Goal: Task Accomplishment & Management: Manage account settings

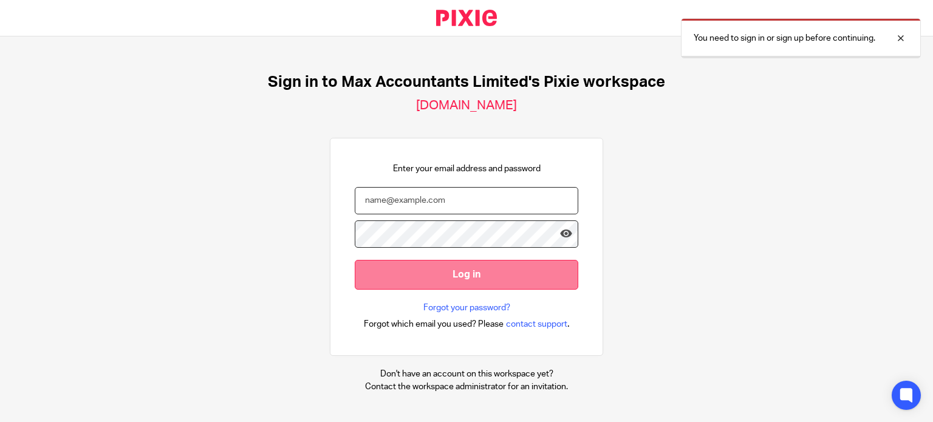
type input "ericas@maxaccountants.co.uk"
click at [498, 276] on input "Log in" at bounding box center [466, 274] width 223 height 30
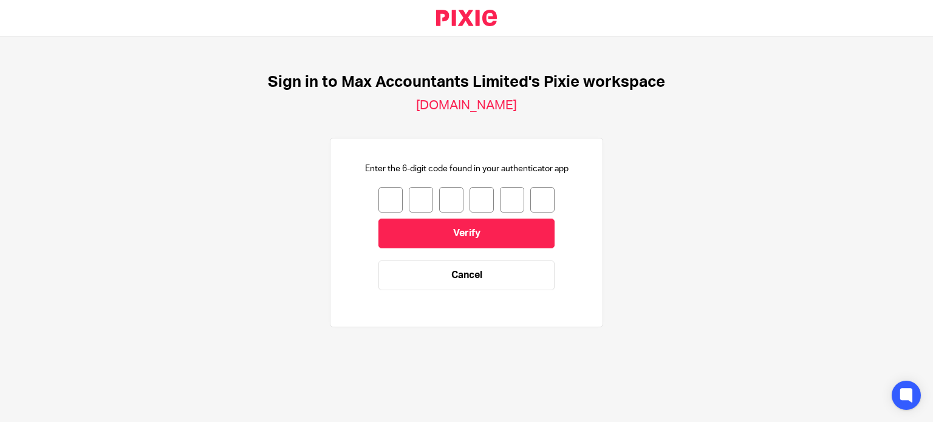
drag, startPoint x: 378, startPoint y: 200, endPoint x: 371, endPoint y: 175, distance: 26.4
click at [378, 200] on input "number" at bounding box center [390, 199] width 24 height 25
click at [386, 202] on input "number" at bounding box center [390, 199] width 24 height 25
type input "8"
type input "6"
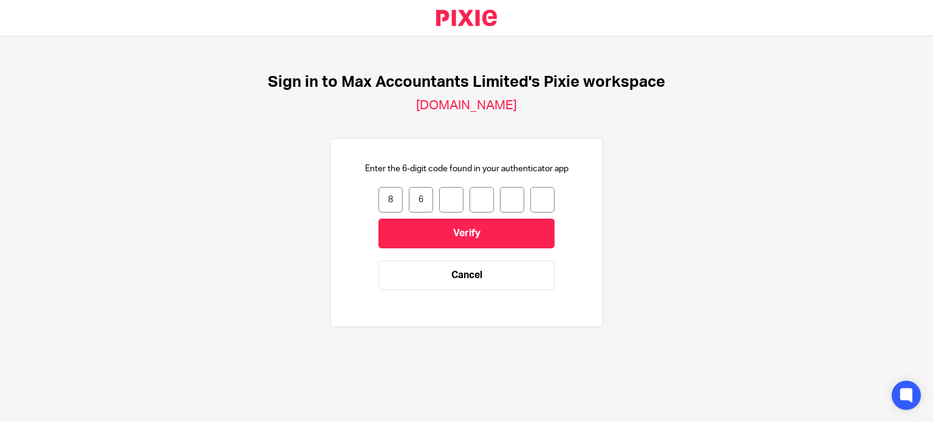
type input "7"
type input "2"
type input "0"
type input "7"
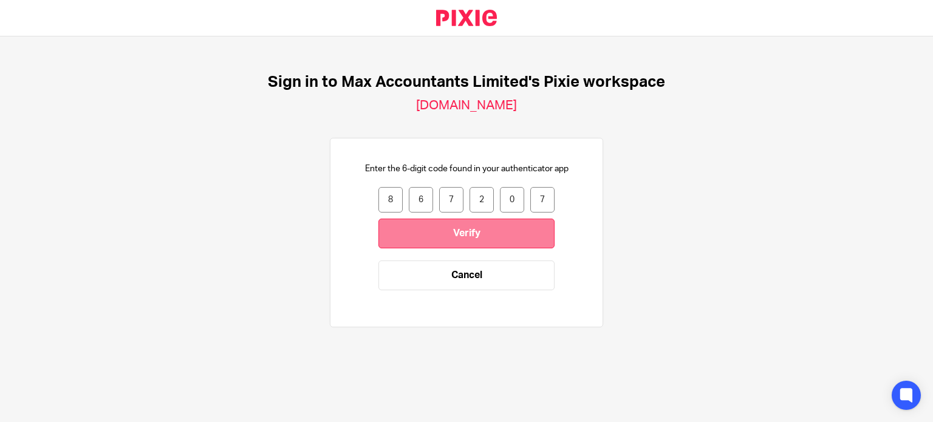
click at [478, 236] on input "Verify" at bounding box center [466, 234] width 176 height 30
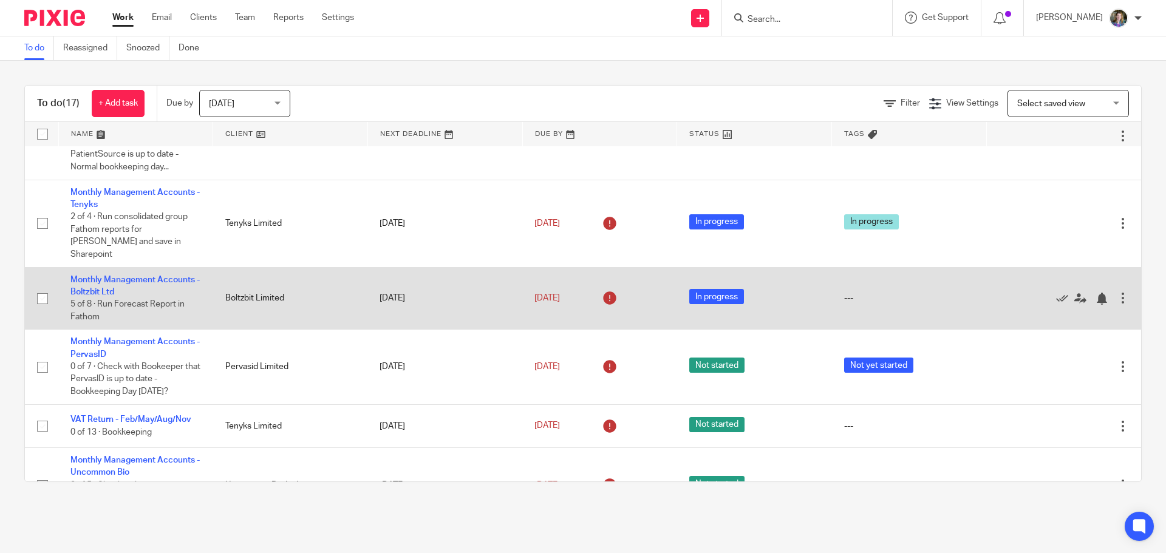
scroll to position [425, 0]
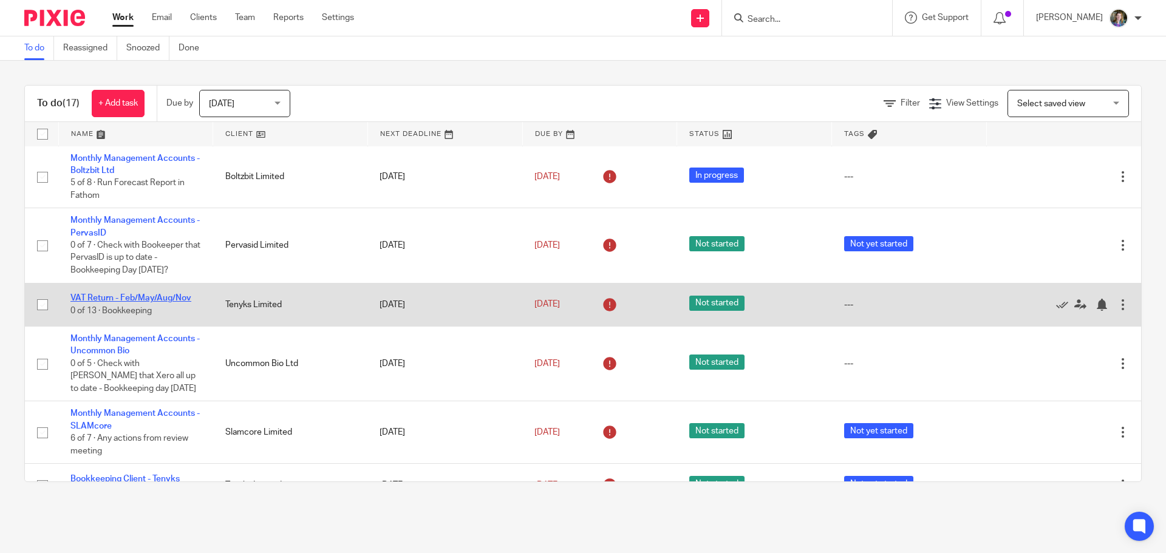
click at [165, 294] on link "VAT Return - Feb/May/Aug/Nov" at bounding box center [130, 298] width 121 height 8
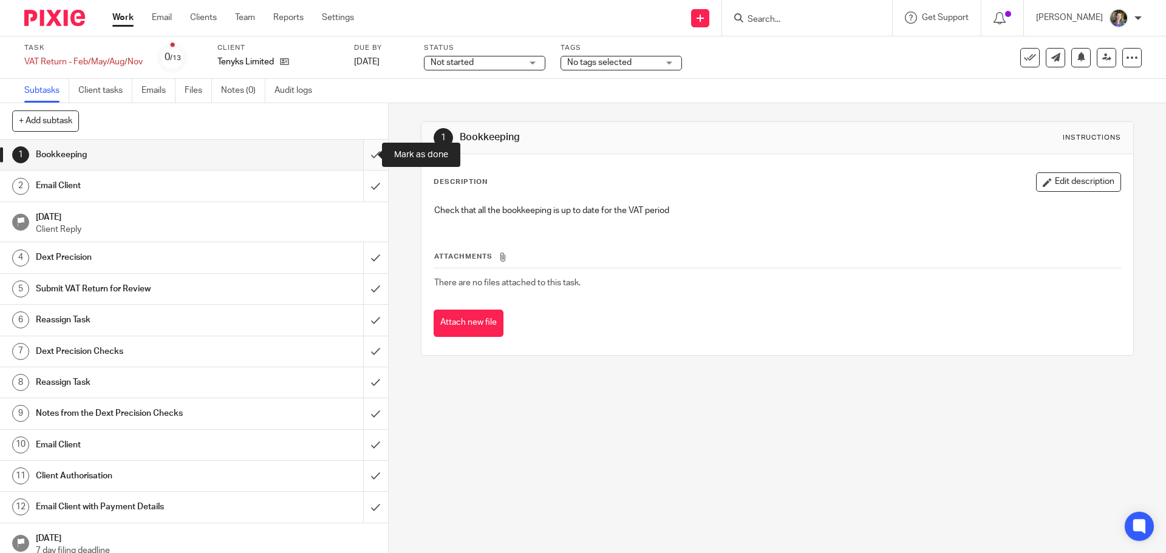
click at [365, 154] on input "submit" at bounding box center [194, 155] width 388 height 30
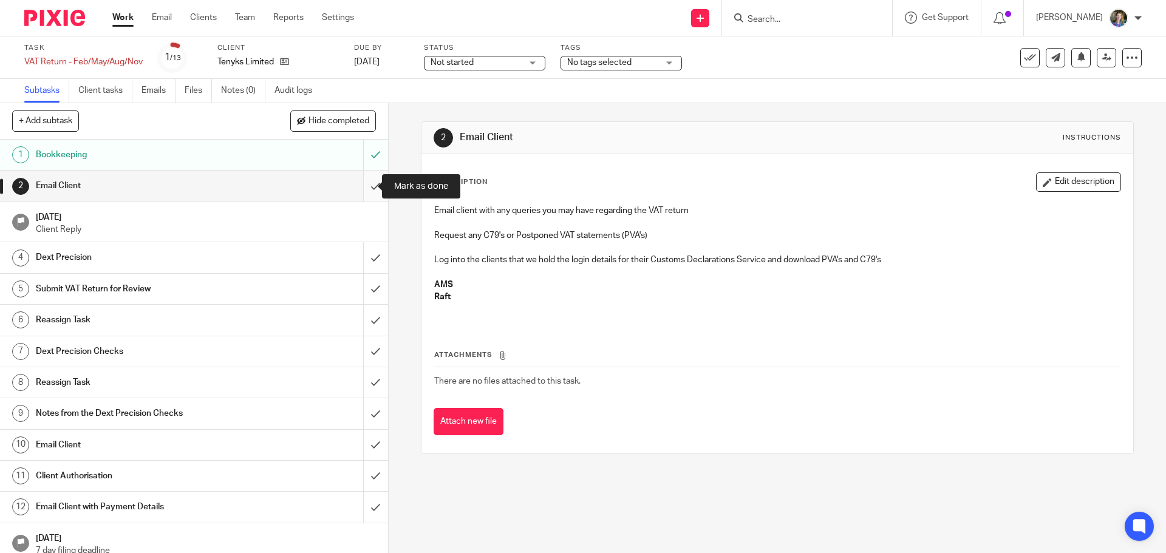
click at [365, 184] on input "submit" at bounding box center [194, 186] width 388 height 30
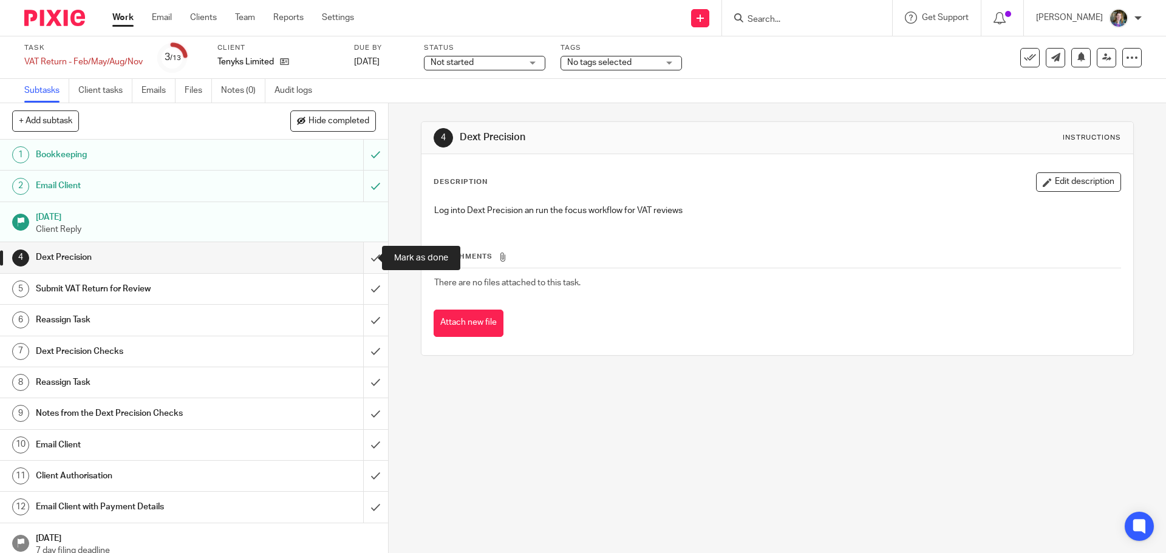
click at [365, 255] on input "submit" at bounding box center [194, 257] width 388 height 30
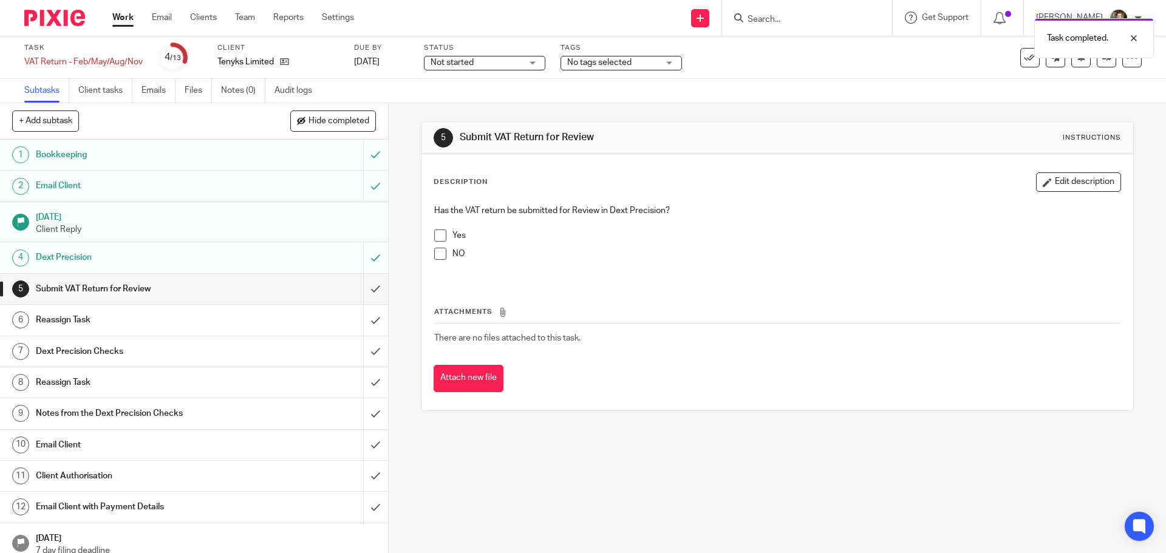
click at [440, 237] on span at bounding box center [440, 235] width 12 height 12
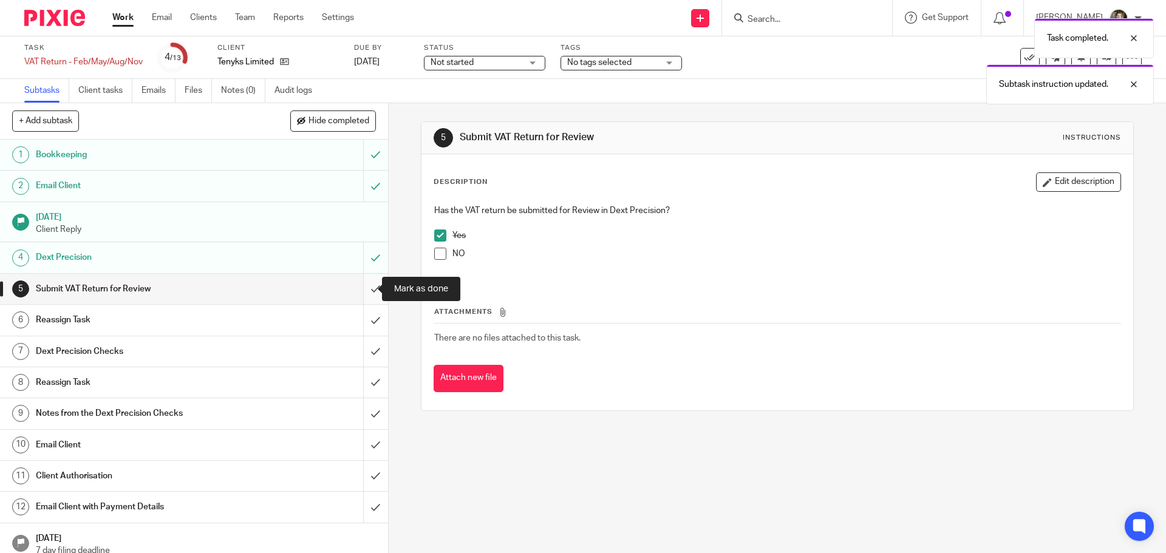
click at [362, 288] on input "submit" at bounding box center [194, 289] width 388 height 30
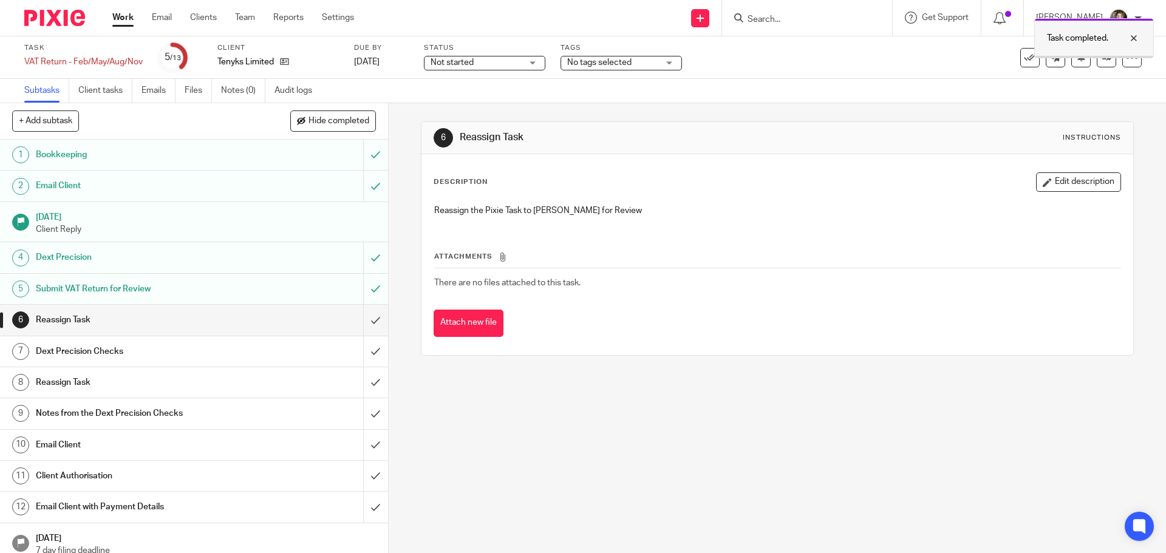
click at [1135, 36] on div at bounding box center [1124, 38] width 33 height 15
click at [1102, 53] on icon at bounding box center [1106, 57] width 9 height 9
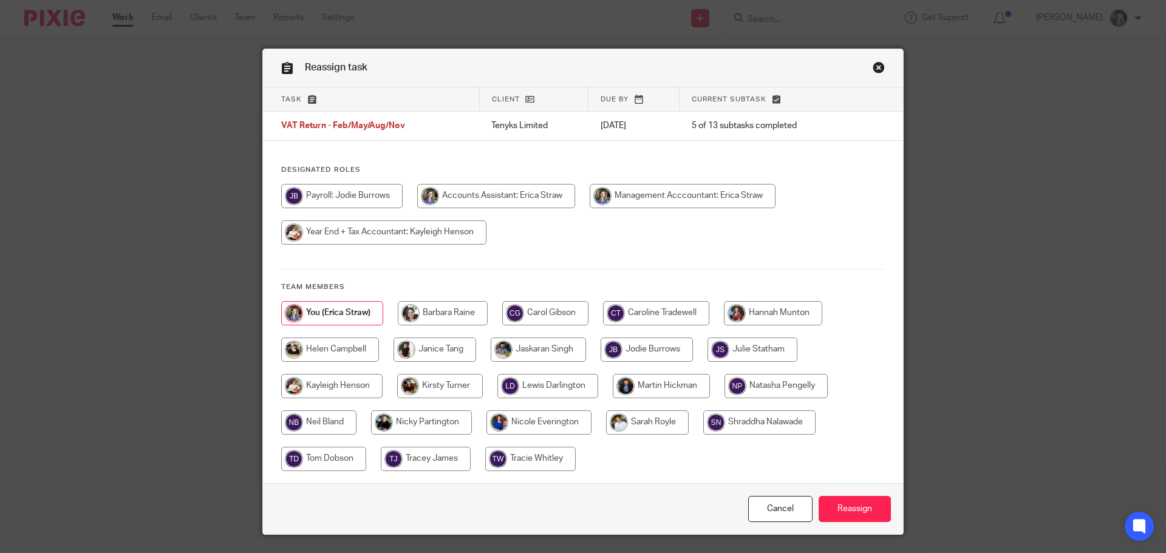
click at [337, 348] on input "radio" at bounding box center [330, 350] width 98 height 24
radio input "true"
click at [862, 506] on input "Reassign" at bounding box center [854, 509] width 72 height 26
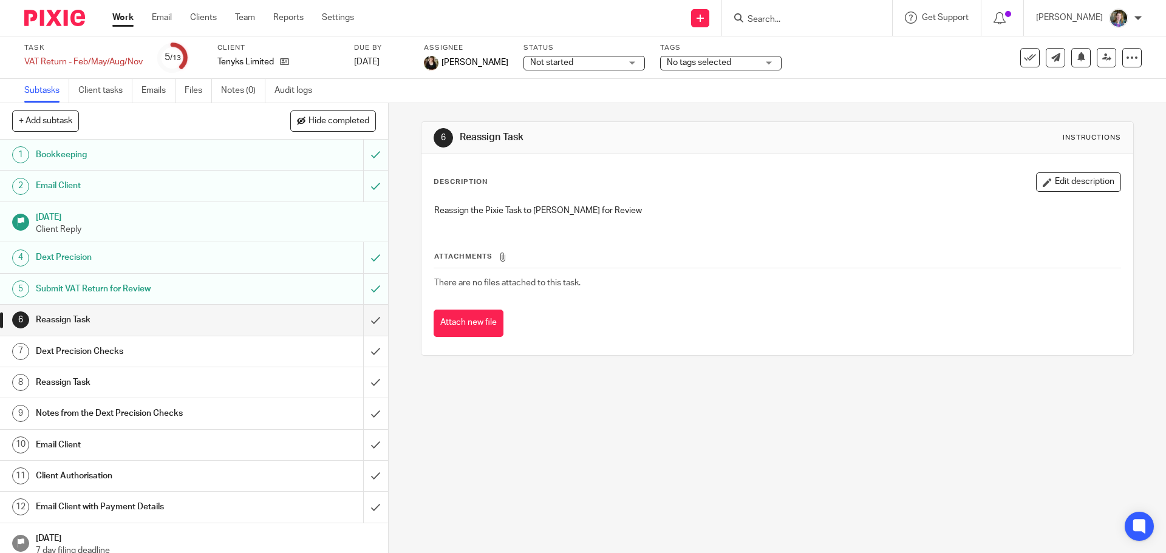
click at [123, 15] on link "Work" at bounding box center [122, 18] width 21 height 12
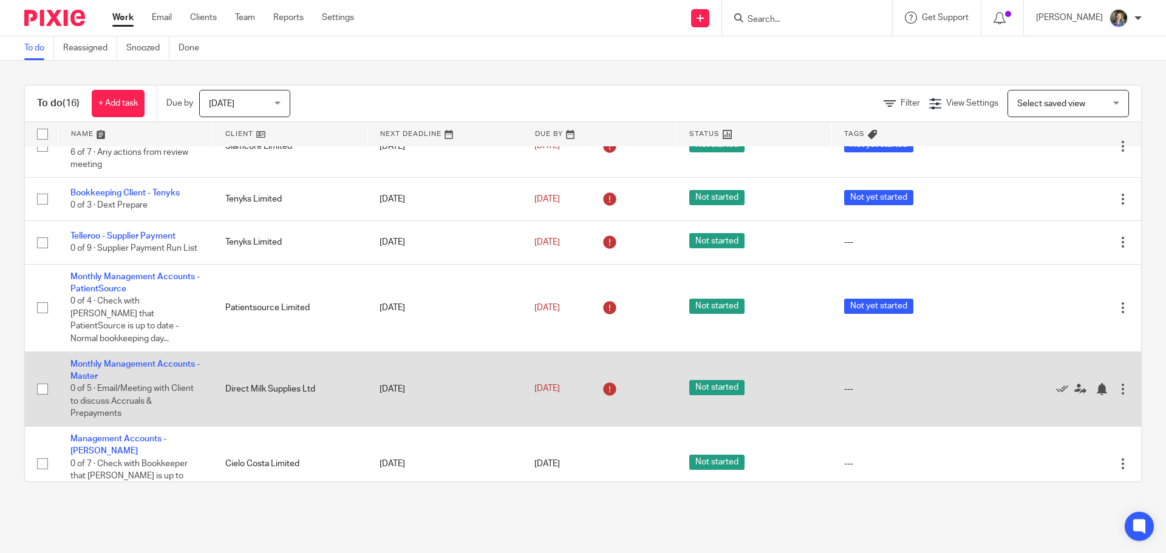
scroll to position [687, 0]
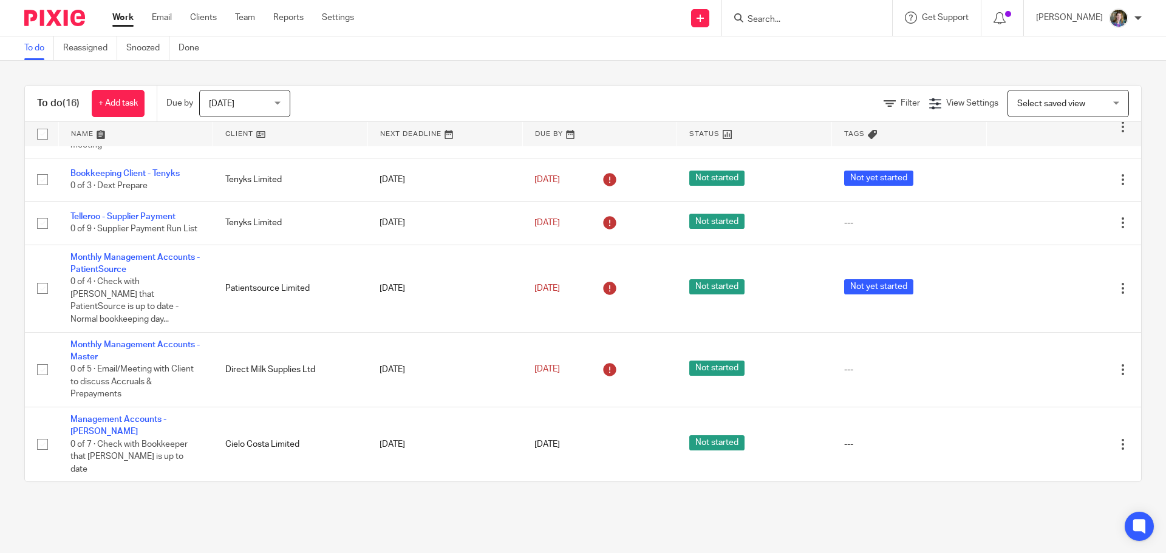
click at [134, 493] on link "Bookkeeping Client - Tenyks" at bounding box center [124, 497] width 109 height 8
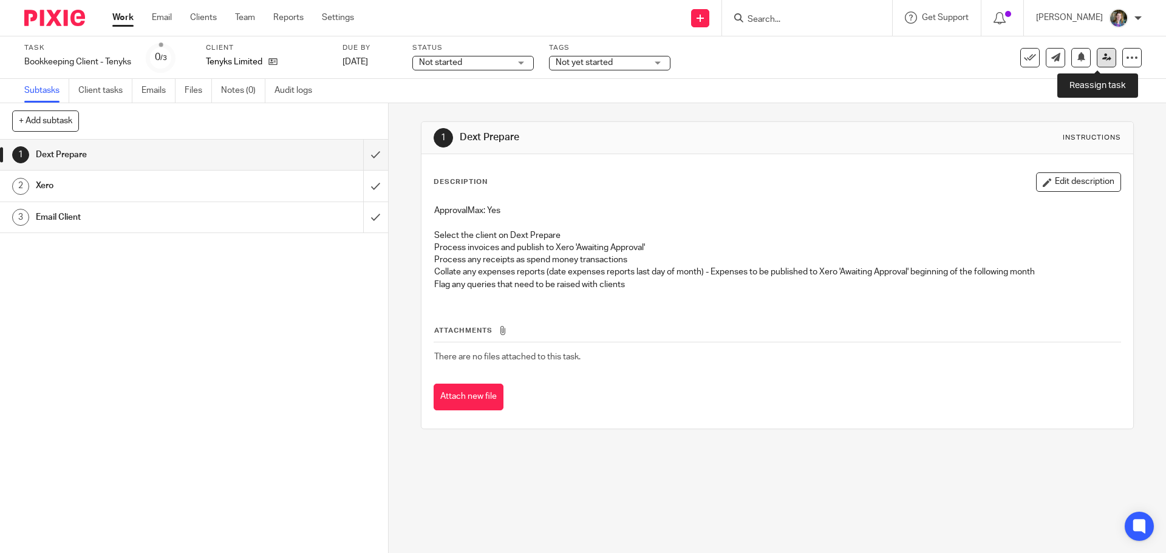
click at [1102, 58] on icon at bounding box center [1106, 57] width 9 height 9
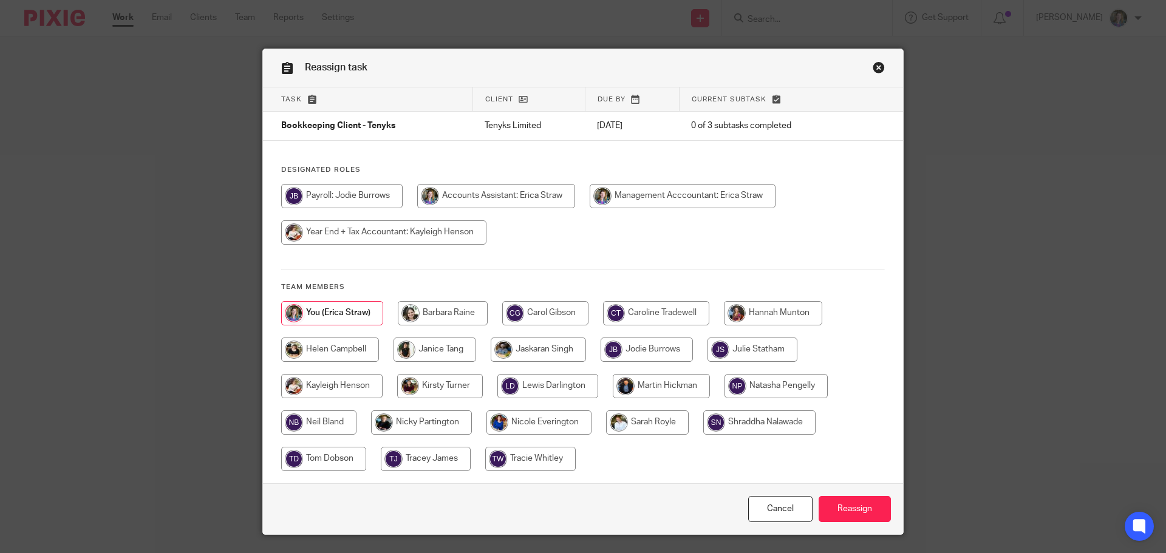
click at [353, 348] on input "radio" at bounding box center [330, 350] width 98 height 24
radio input "true"
click at [852, 513] on input "Reassign" at bounding box center [854, 509] width 72 height 26
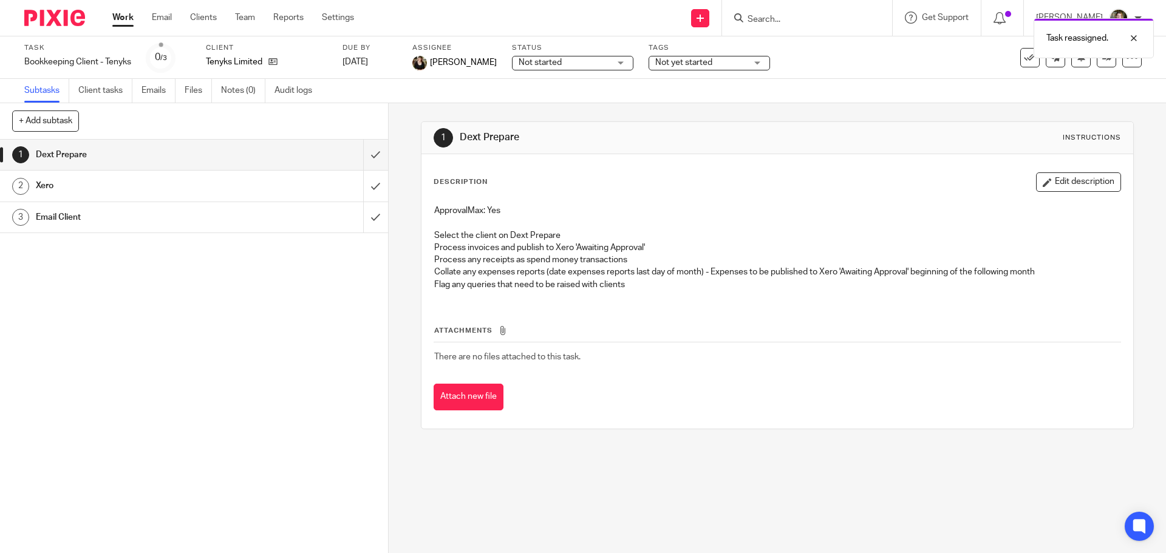
click at [127, 13] on link "Work" at bounding box center [122, 18] width 21 height 12
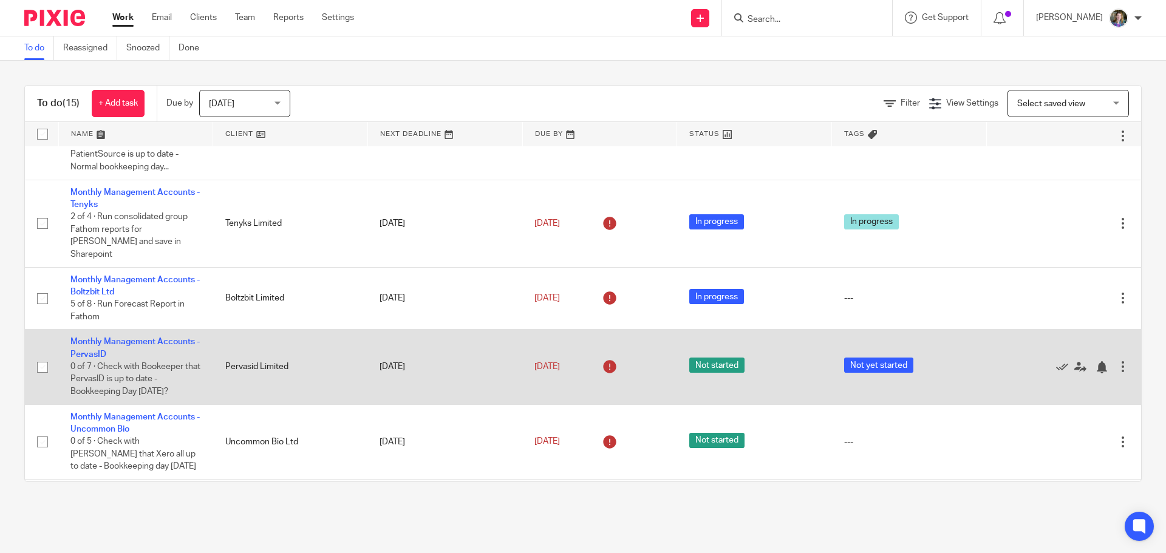
scroll to position [644, 0]
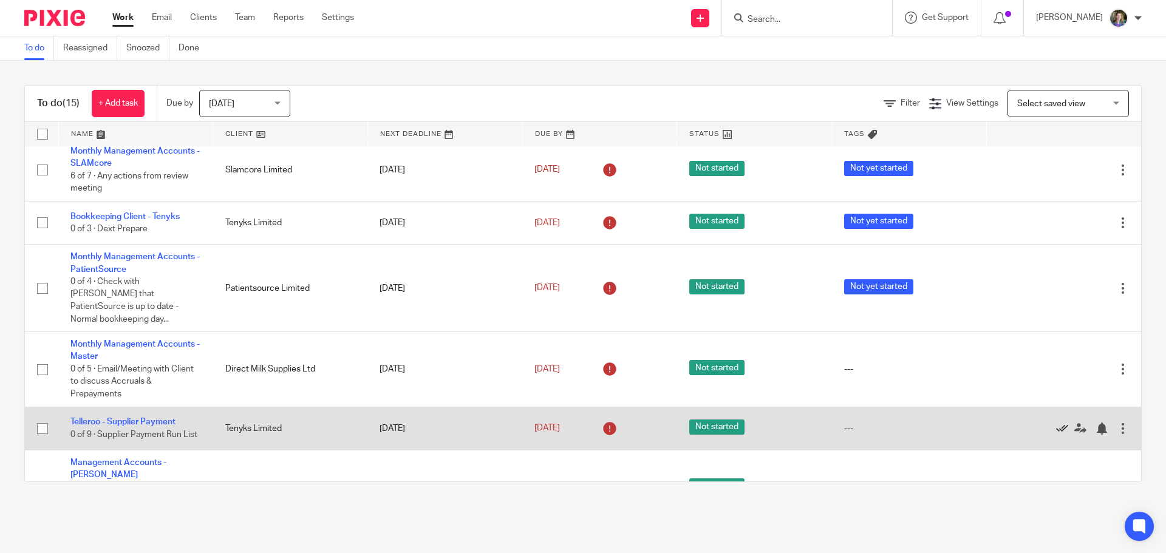
click at [1056, 423] on icon at bounding box center [1062, 429] width 12 height 12
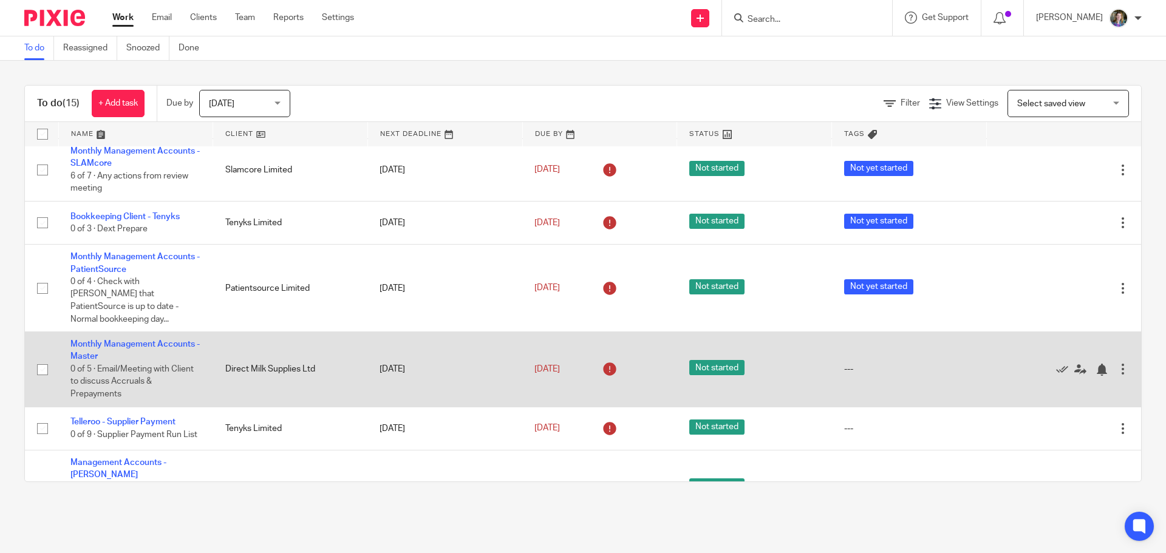
scroll to position [594, 0]
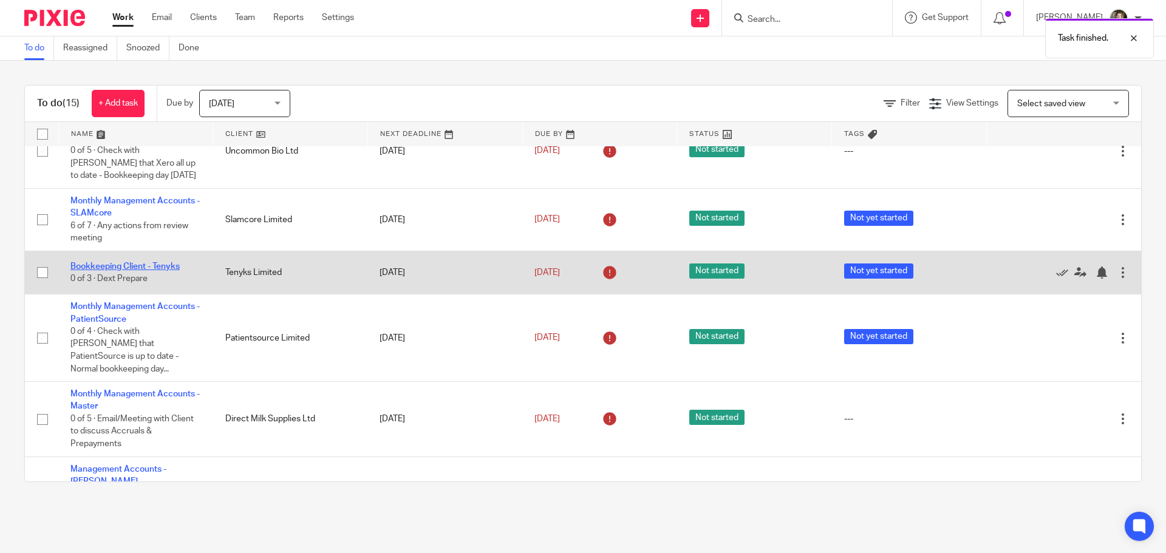
click at [169, 262] on link "Bookkeeping Client - Tenyks" at bounding box center [124, 266] width 109 height 8
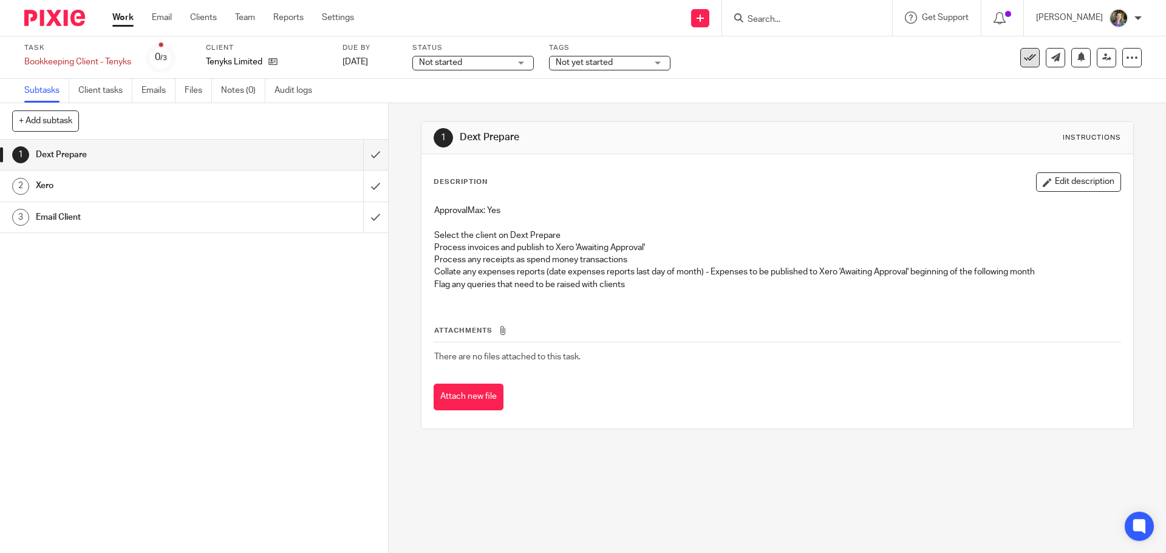
click at [1024, 55] on icon at bounding box center [1030, 58] width 12 height 12
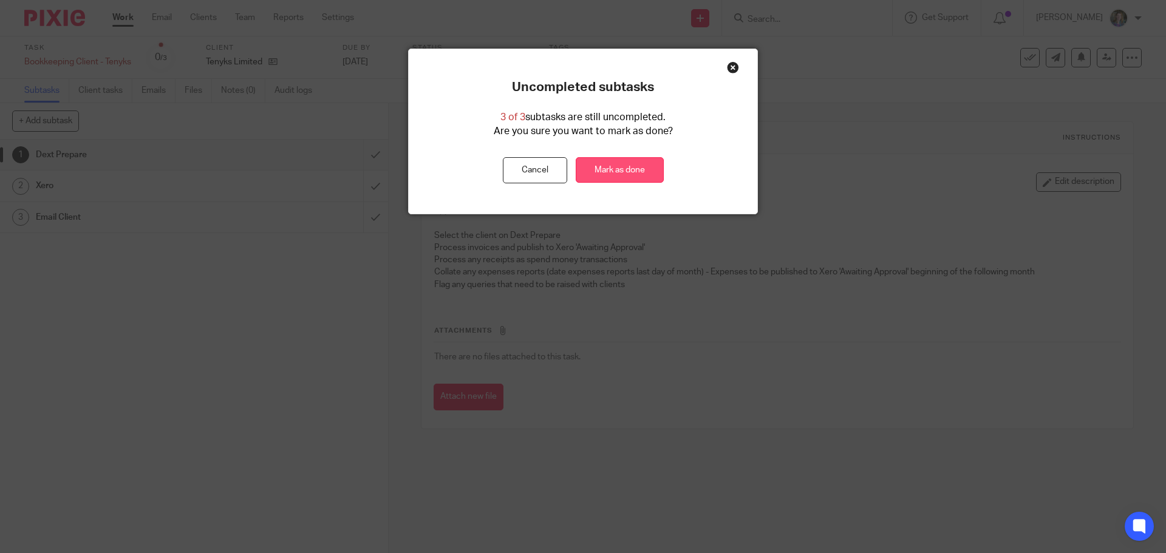
click at [623, 165] on link "Mark as done" at bounding box center [620, 170] width 88 height 26
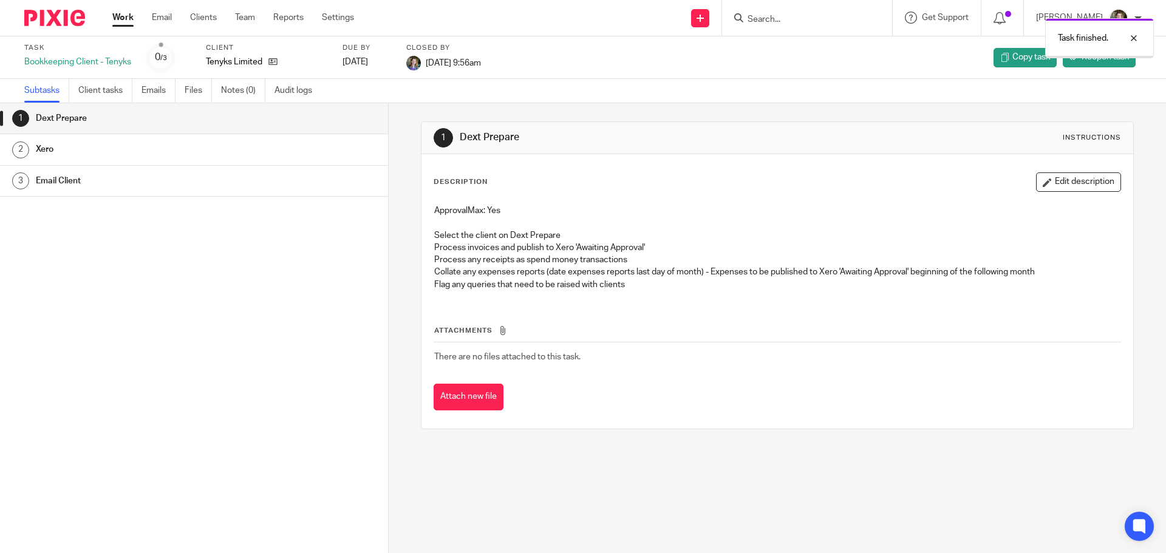
click at [124, 18] on link "Work" at bounding box center [122, 18] width 21 height 12
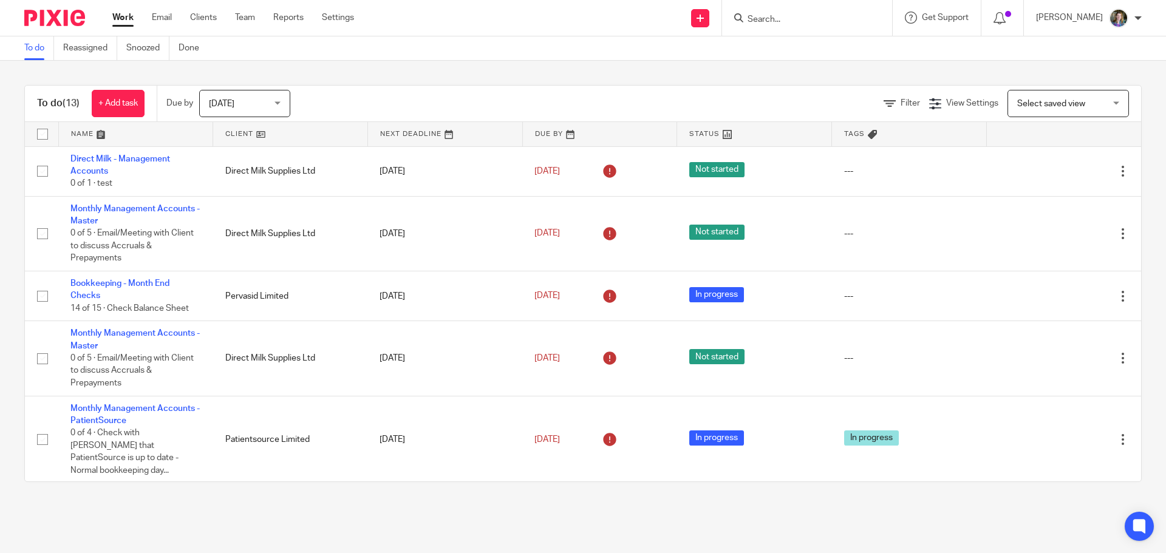
click at [259, 129] on link at bounding box center [290, 134] width 154 height 24
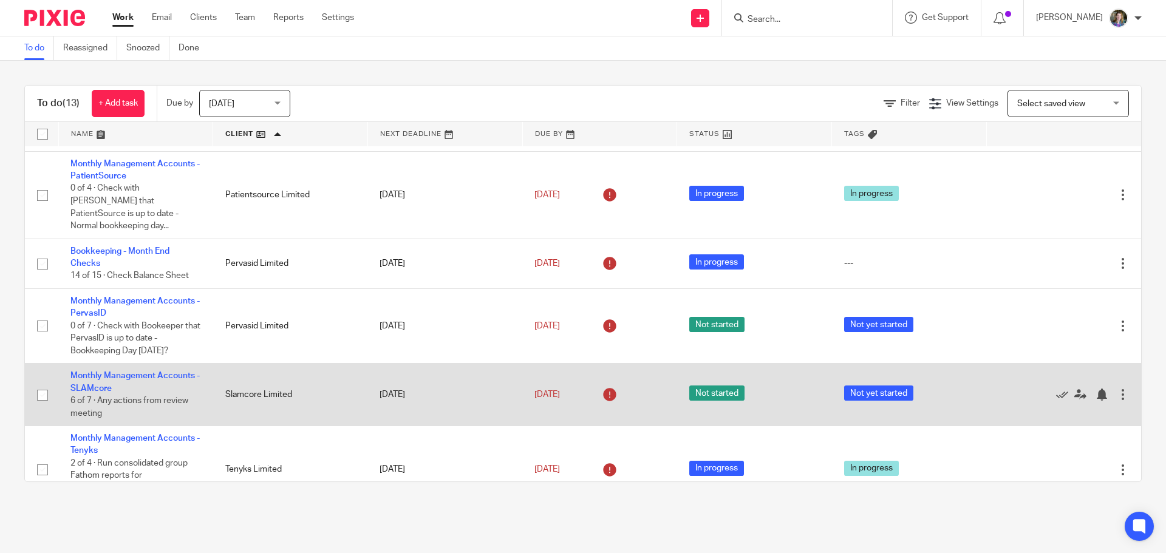
scroll to position [551, 0]
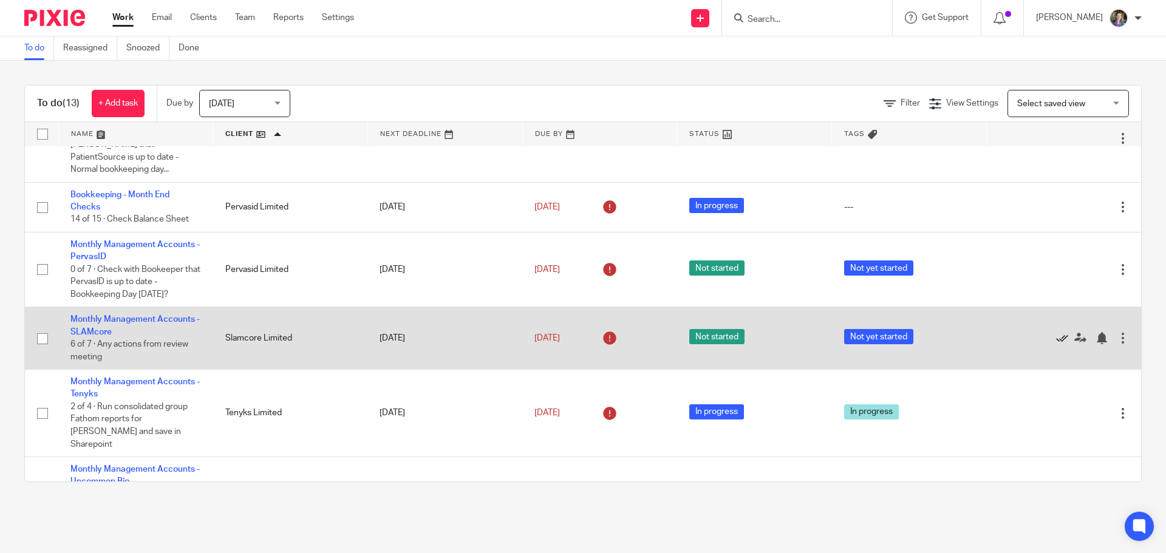
click at [1056, 332] on icon at bounding box center [1062, 338] width 12 height 12
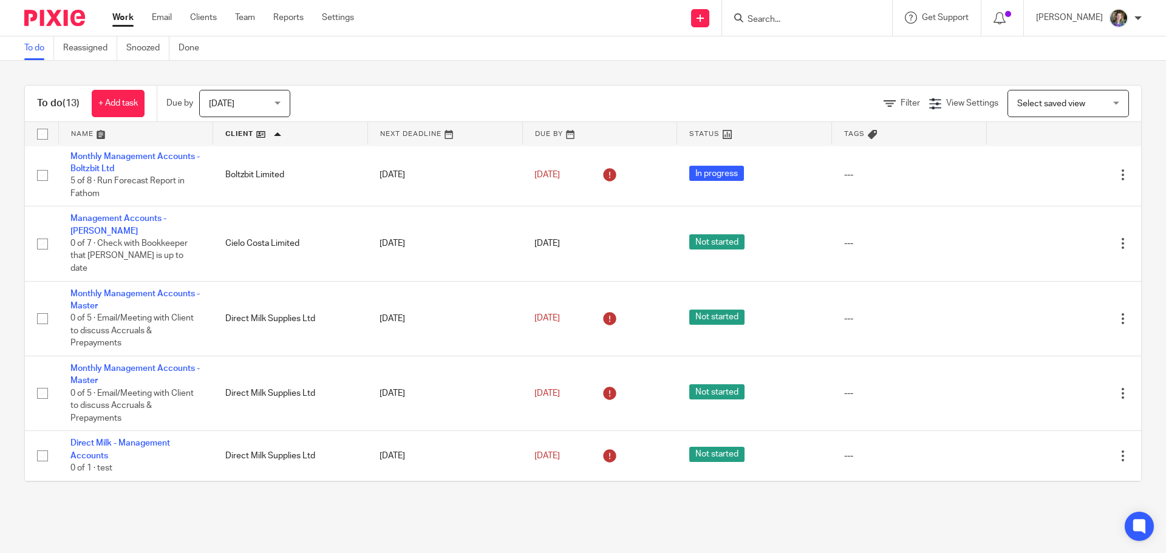
scroll to position [0, 0]
